Goal: Information Seeking & Learning: Learn about a topic

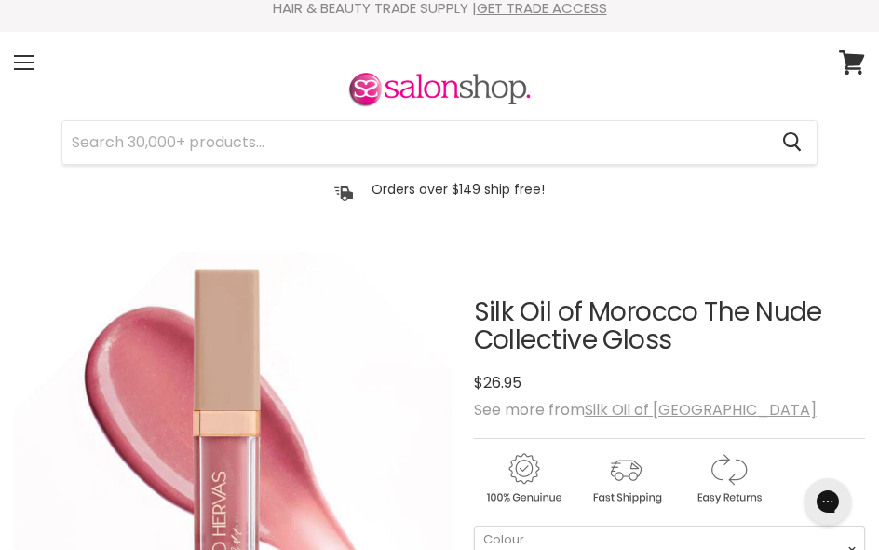
scroll to position [16, 0]
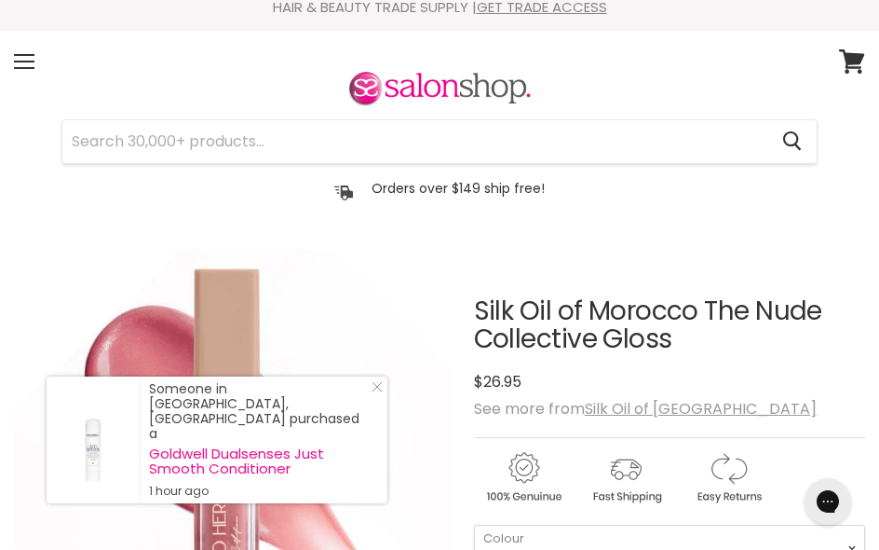
click at [27, 58] on div "Menu" at bounding box center [24, 61] width 39 height 43
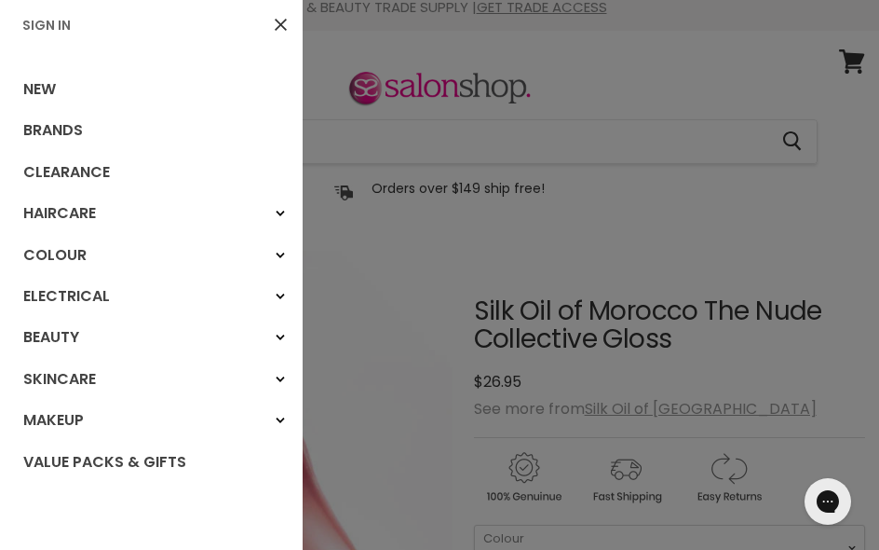
click at [84, 129] on link "Brands" at bounding box center [151, 130] width 303 height 41
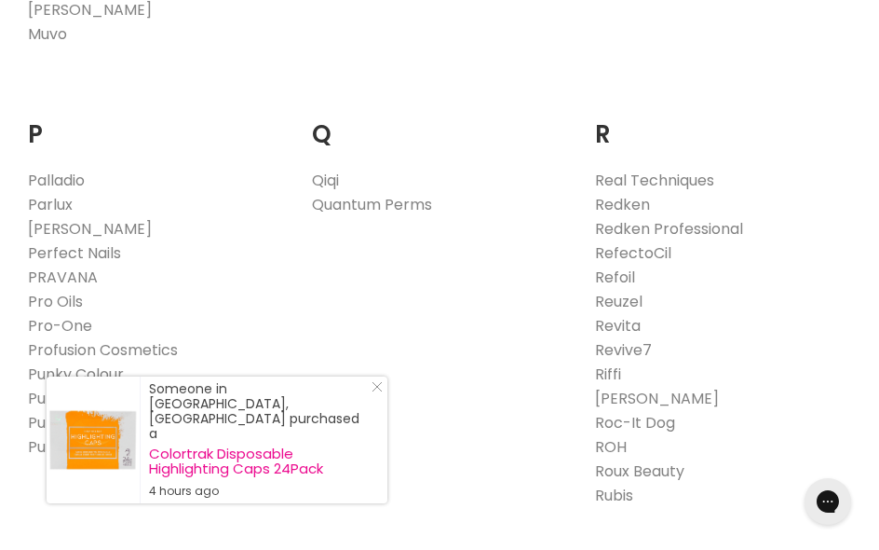
scroll to position [3208, 0]
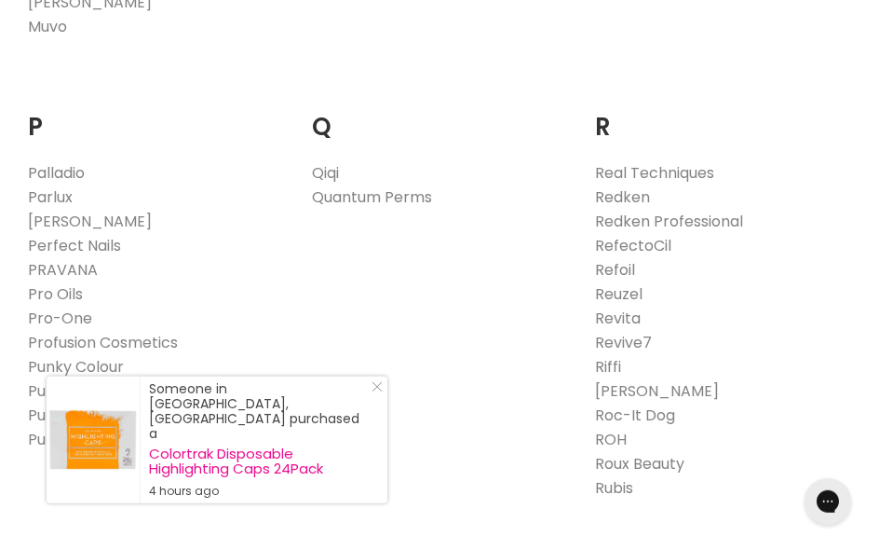
click at [374, 392] on icon "Close Icon" at bounding box center [377, 386] width 11 height 11
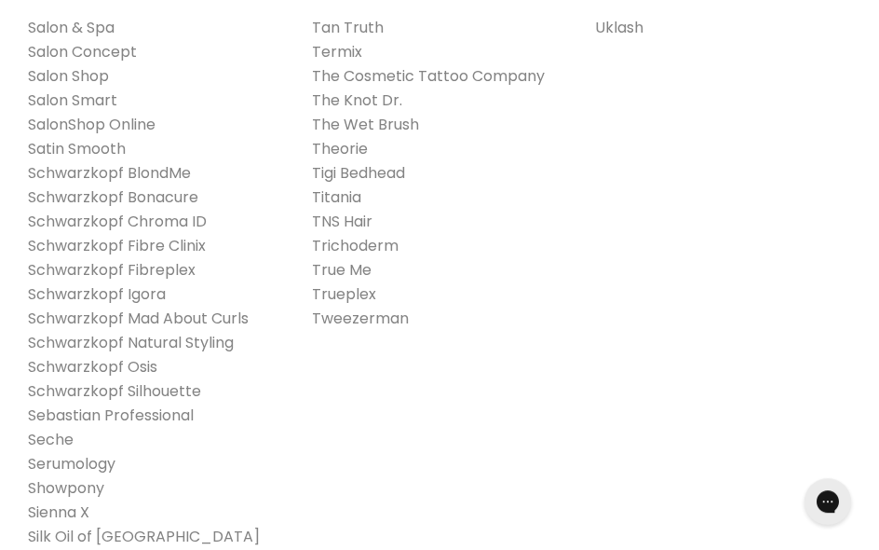
scroll to position [3817, 0]
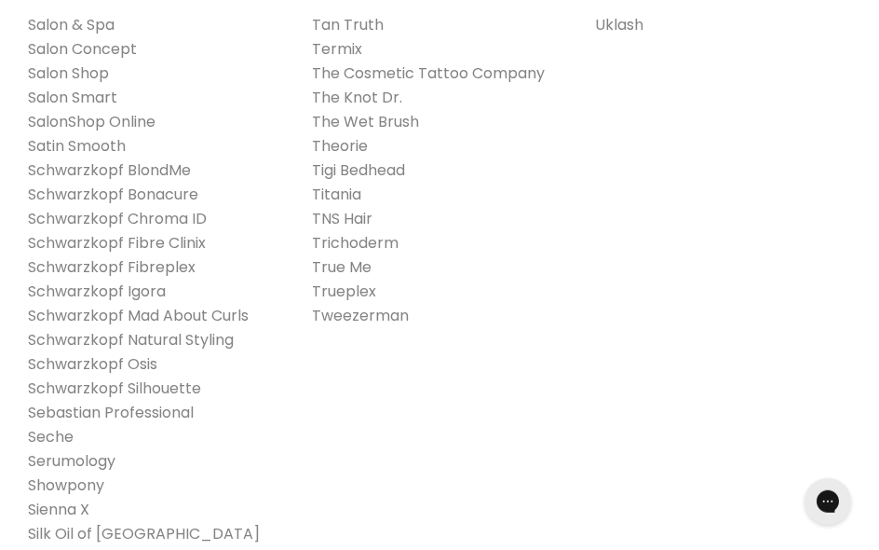
click at [154, 523] on link "Silk Oil of [GEOGRAPHIC_DATA]" at bounding box center [144, 533] width 232 height 21
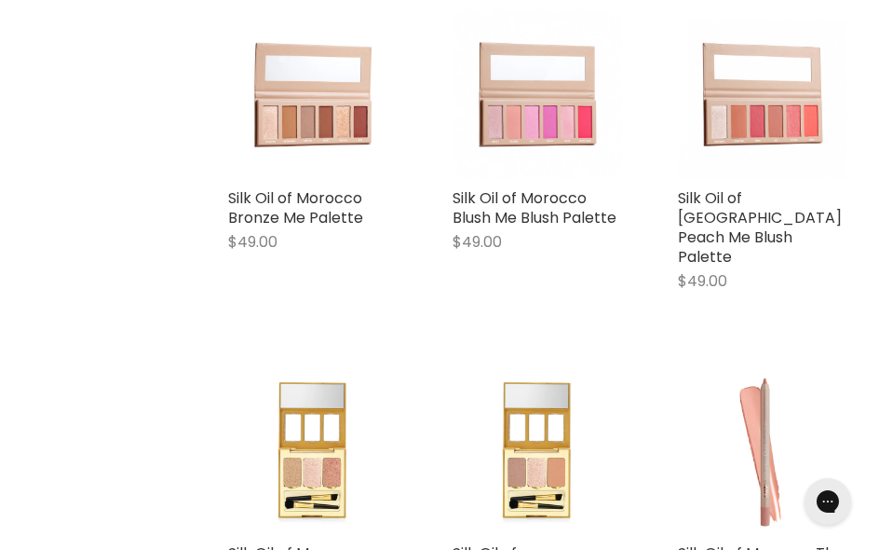
scroll to position [1150, 0]
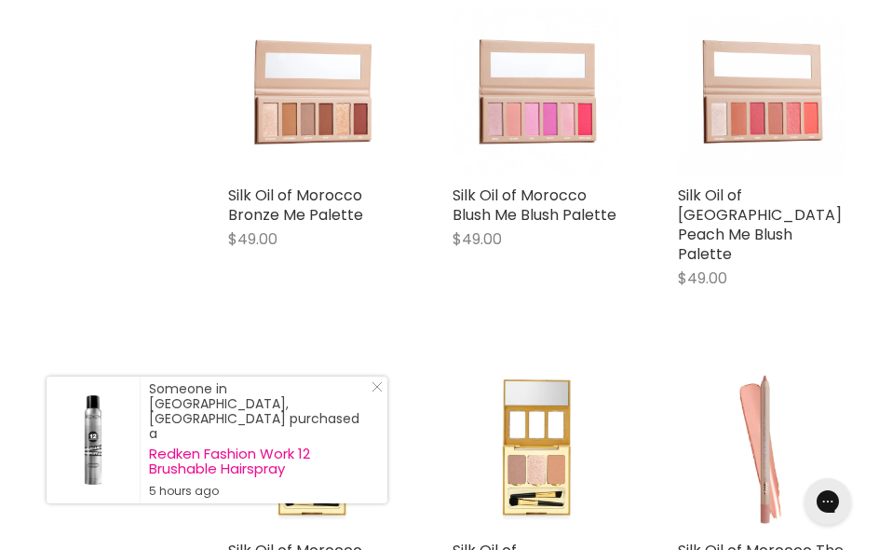
click at [333, 204] on link "Silk Oil of Morocco Bronze Me Palette" at bounding box center [295, 204] width 135 height 41
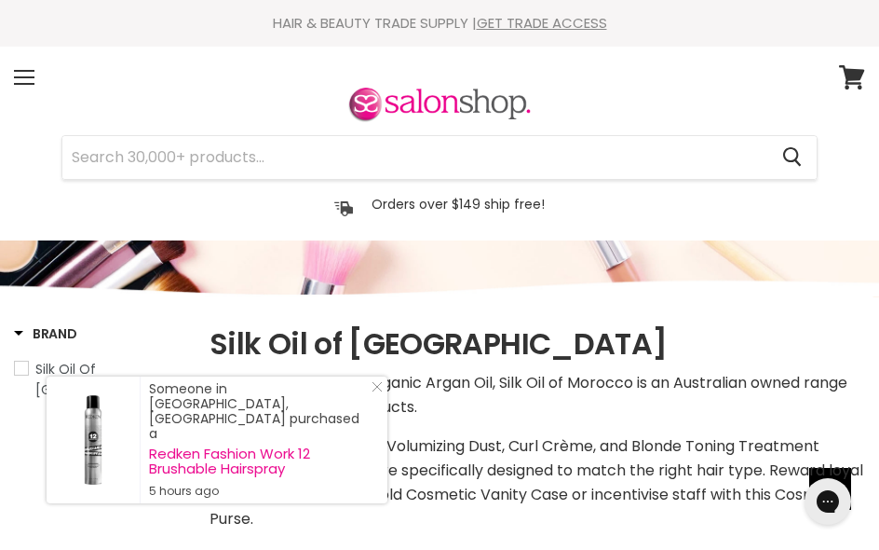
scroll to position [1080, 0]
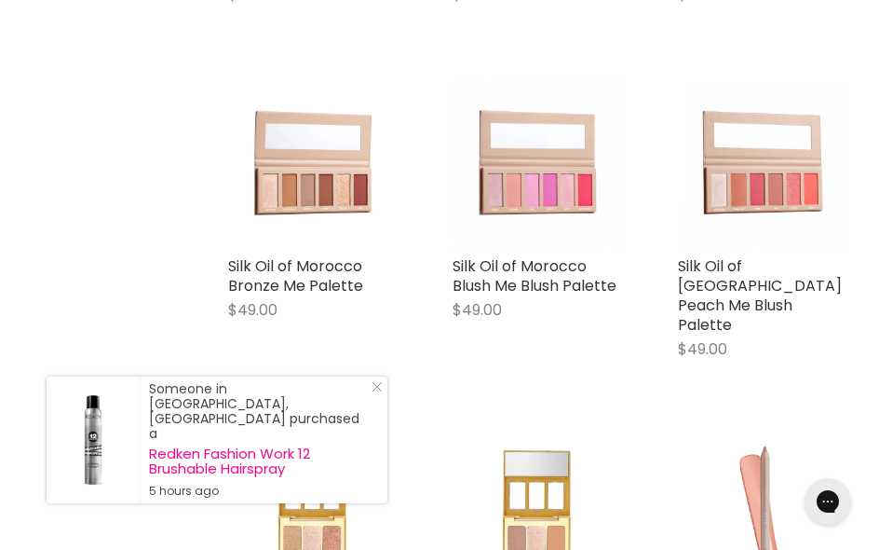
click at [768, 191] on img "Main content" at bounding box center [762, 162] width 169 height 169
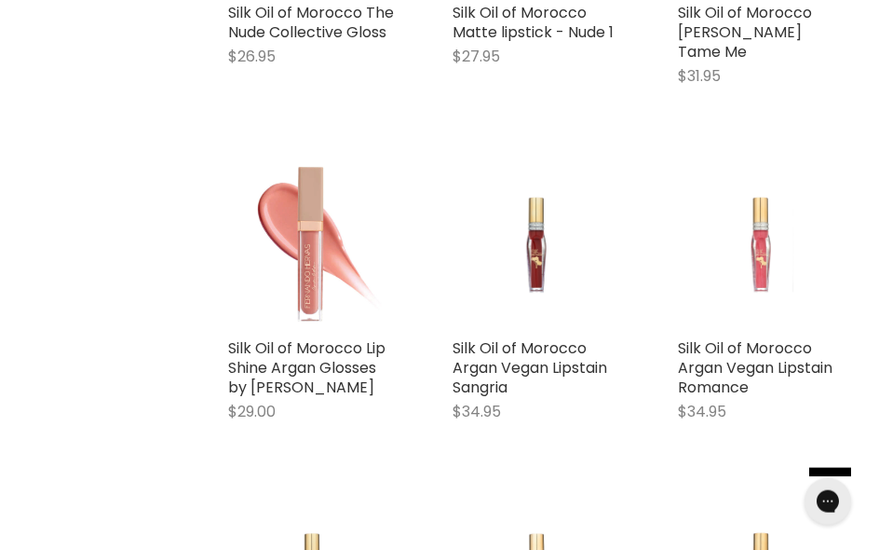
scroll to position [2043, 0]
click at [347, 337] on link "Silk Oil of Morocco Lip Shine Argan Glosses by [PERSON_NAME]" at bounding box center [306, 367] width 157 height 61
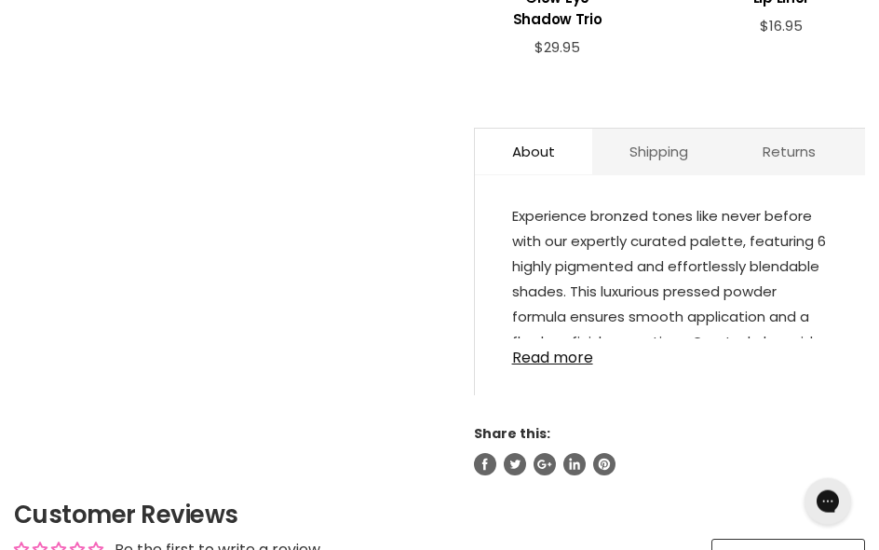
scroll to position [945, 0]
click at [562, 353] on link "Read more" at bounding box center [670, 351] width 316 height 28
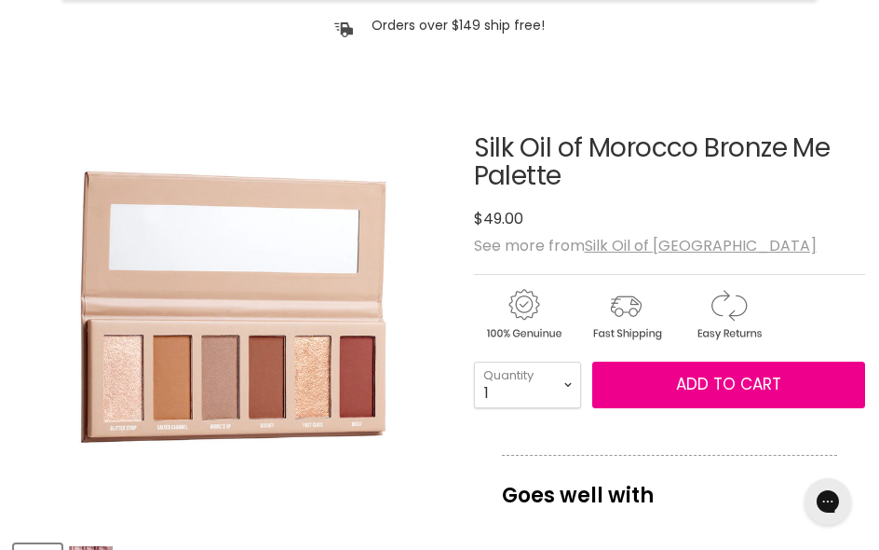
scroll to position [171, 0]
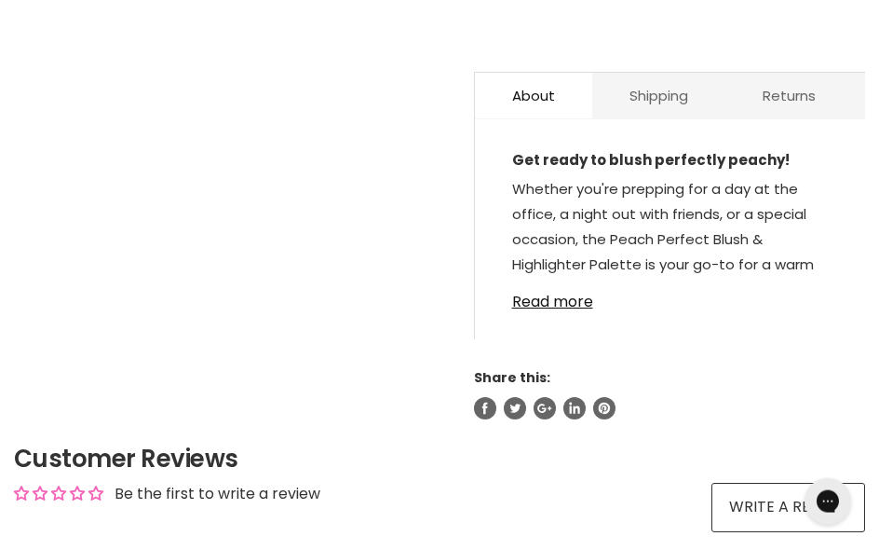
scroll to position [999, 0]
click at [586, 294] on link "Read more" at bounding box center [670, 296] width 316 height 28
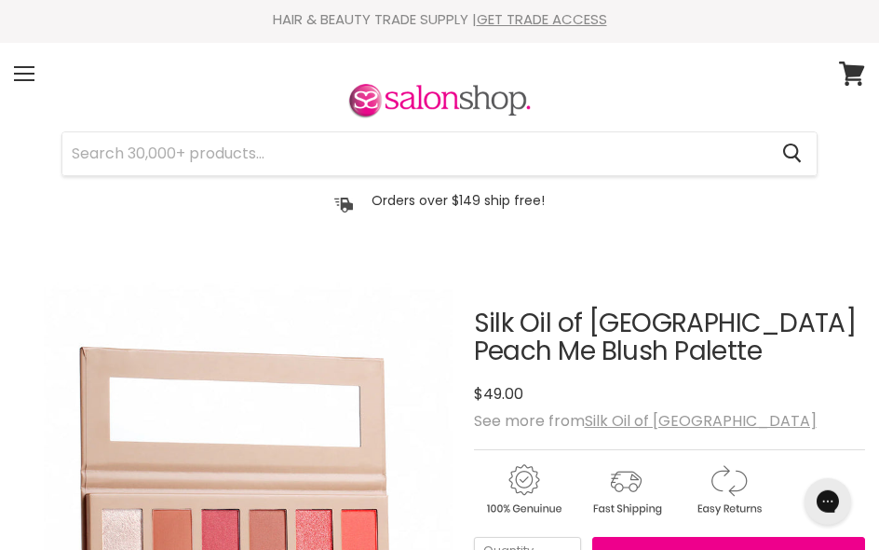
scroll to position [0, 0]
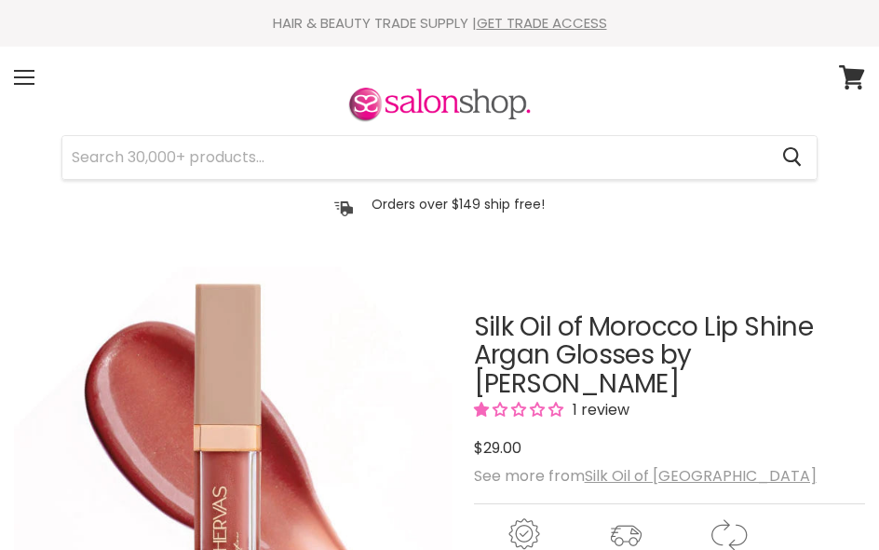
click at [609, 405] on span "1 review" at bounding box center [598, 409] width 62 height 21
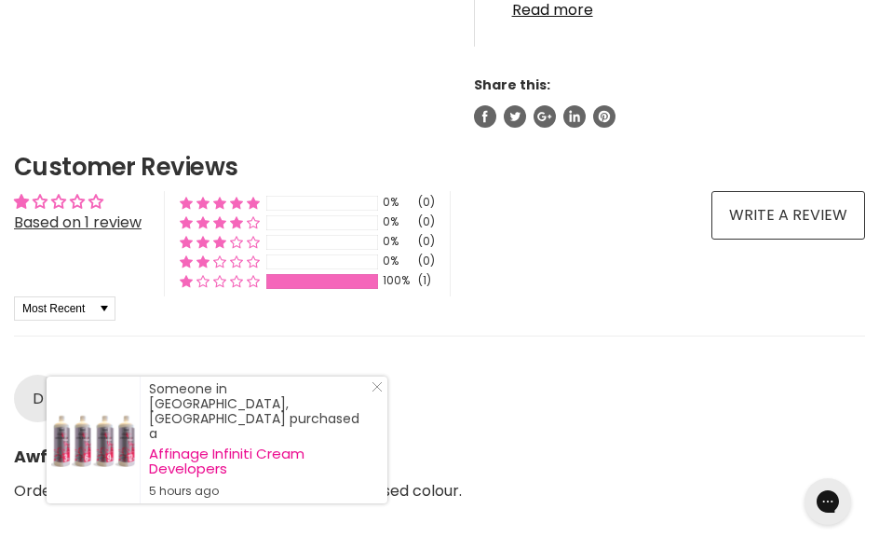
scroll to position [1429, 0]
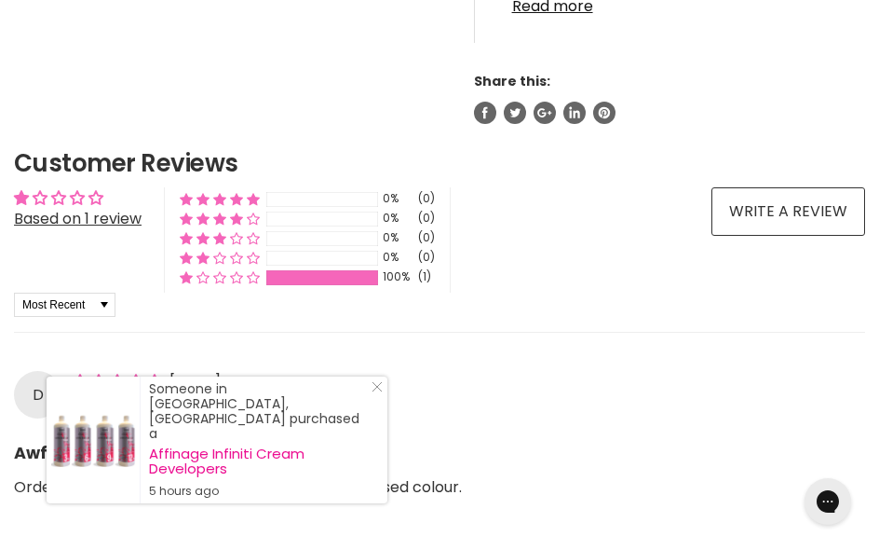
click at [369, 400] on link "Close Icon" at bounding box center [373, 390] width 19 height 19
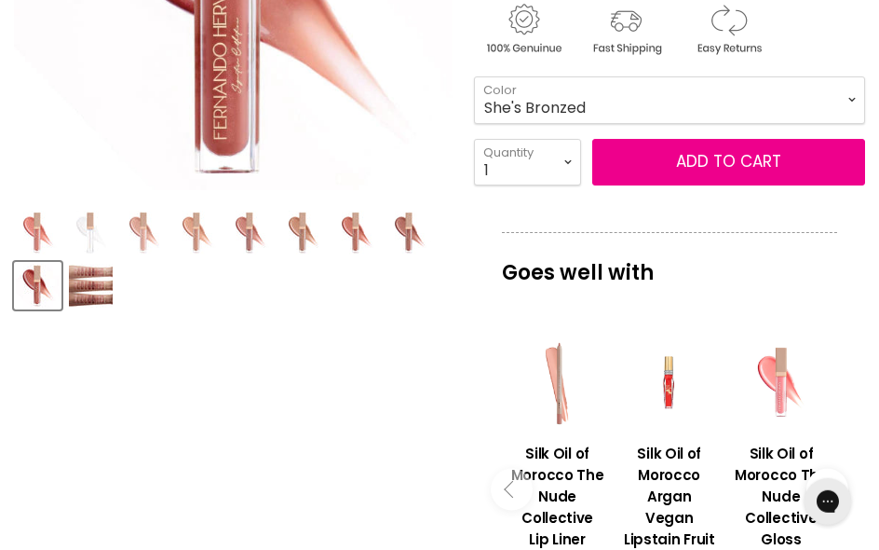
scroll to position [502, 0]
